Goal: Information Seeking & Learning: Learn about a topic

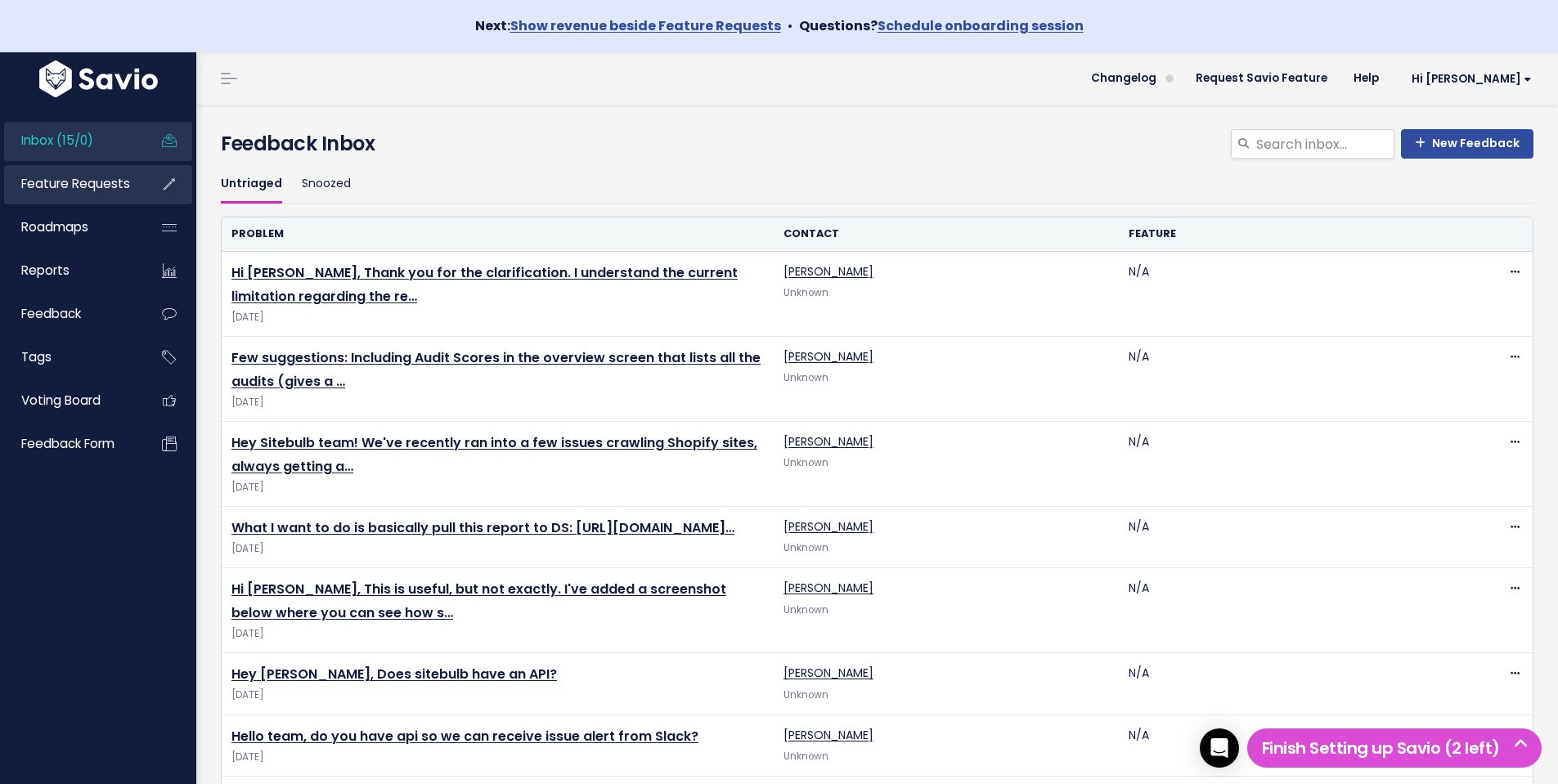
click at [87, 193] on link "Feature Requests" at bounding box center [69, 184] width 131 height 38
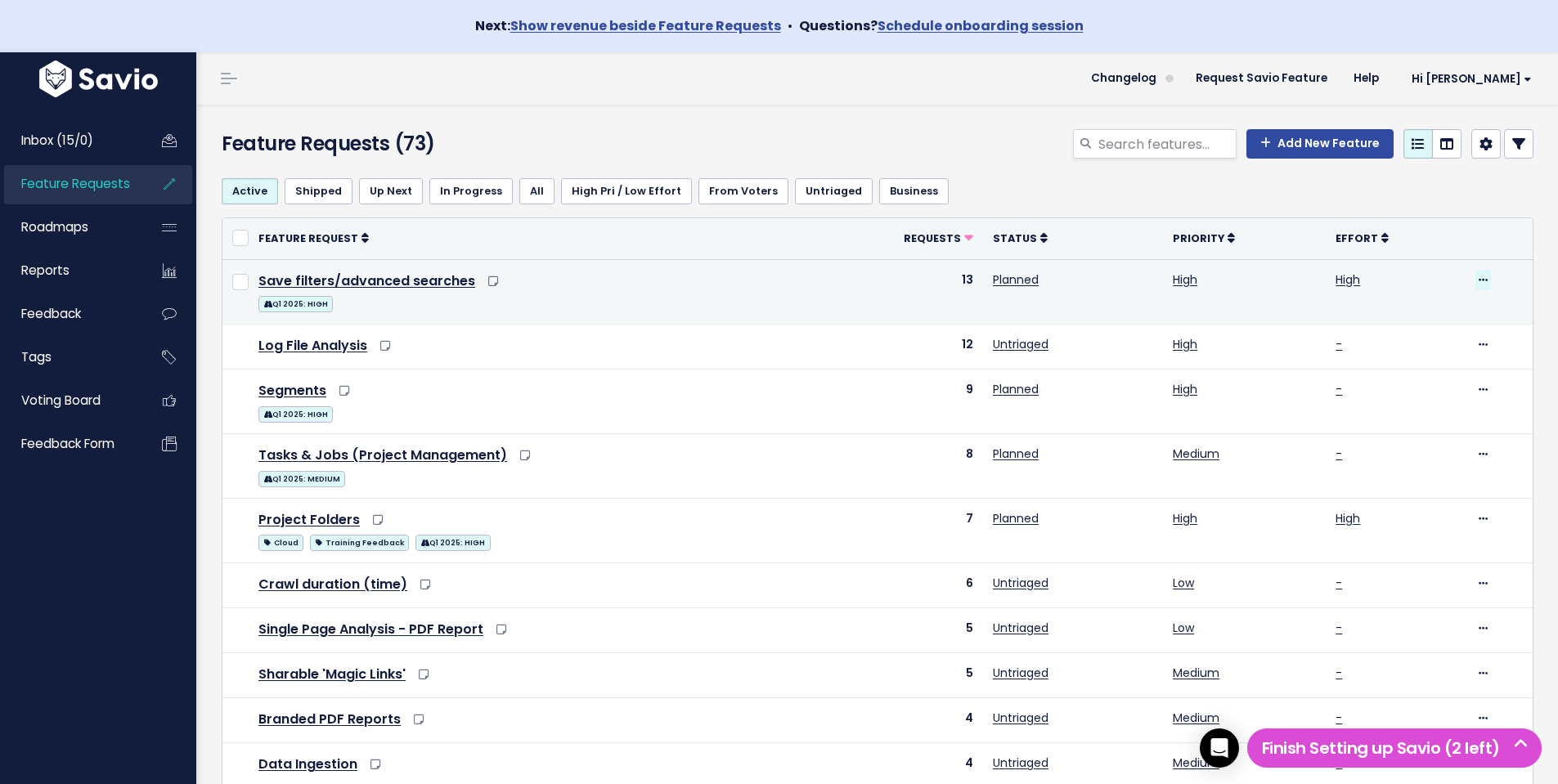
click at [1478, 277] on icon at bounding box center [1482, 281] width 9 height 11
click at [380, 282] on link "Save filters/advanced searches" at bounding box center [366, 280] width 217 height 18
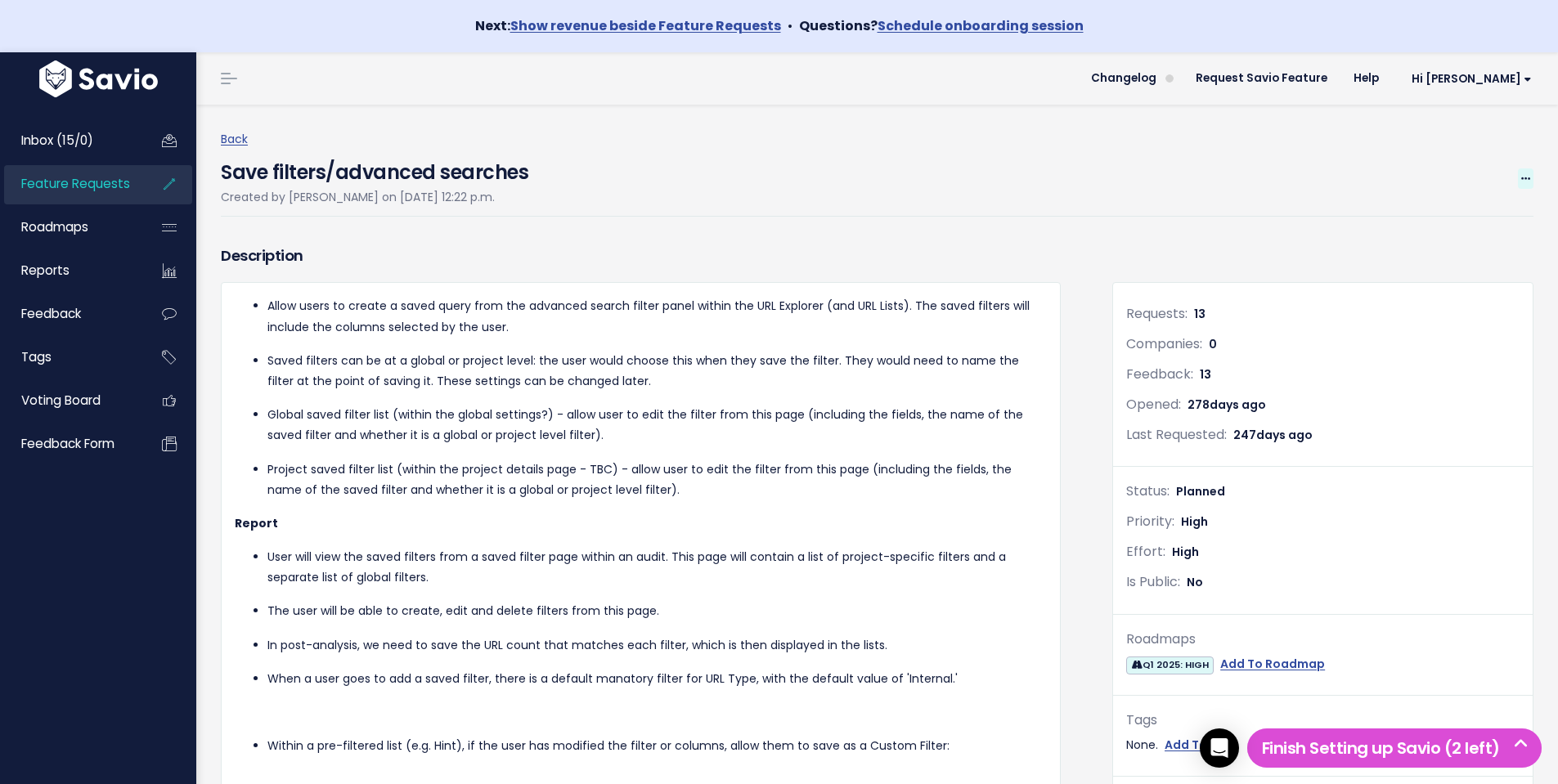
click at [1521, 179] on icon at bounding box center [1525, 179] width 9 height 11
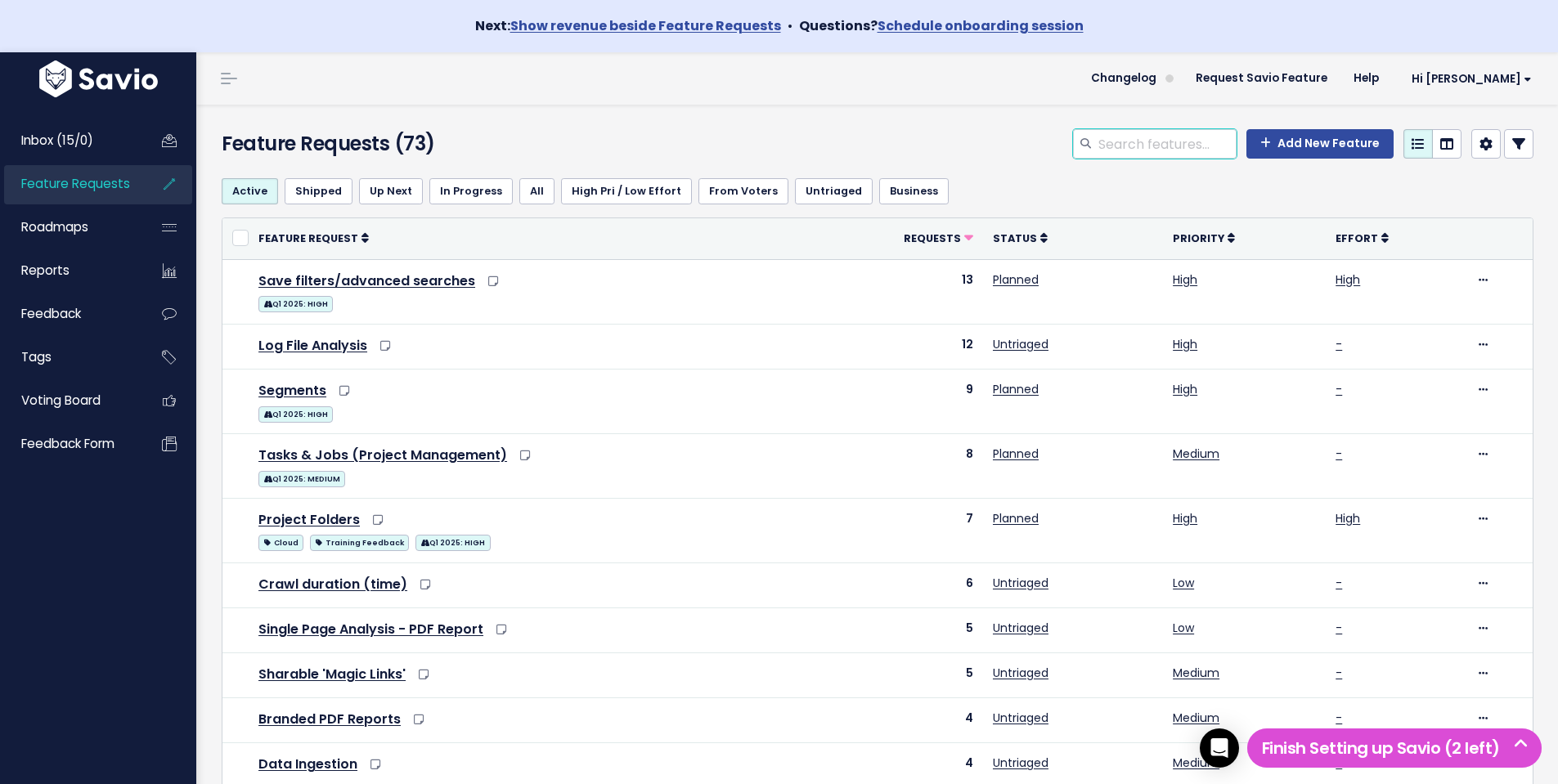
click at [1125, 139] on input "search" at bounding box center [1166, 144] width 140 height 29
type input "bulk"
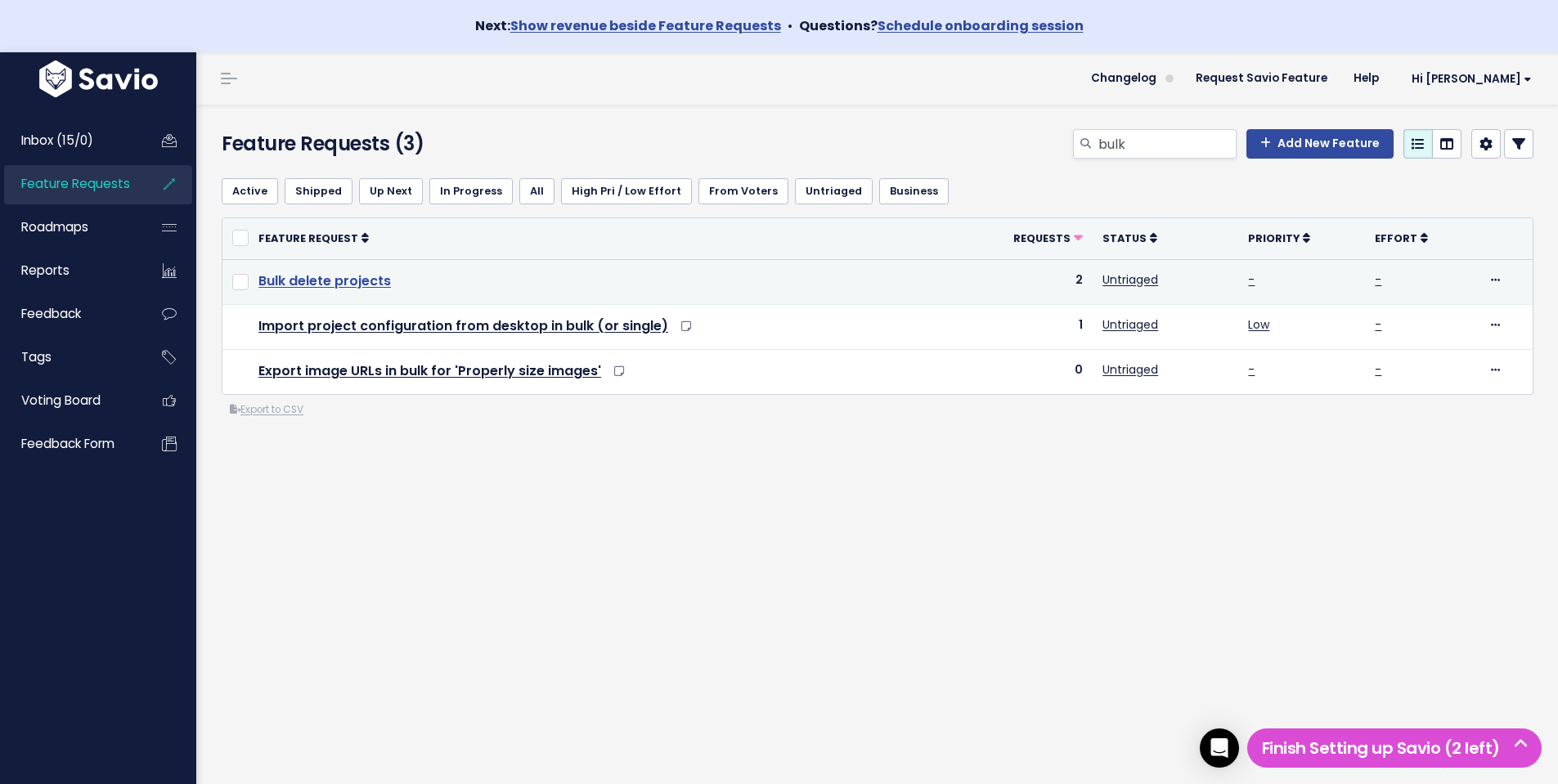
click at [367, 286] on link "Bulk delete projects" at bounding box center [325, 280] width 132 height 18
